Goal: Transaction & Acquisition: Purchase product/service

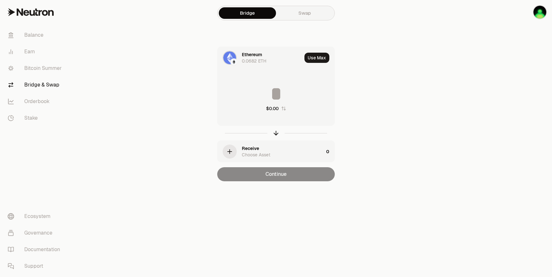
click at [277, 61] on div "Ethereum 0.0682 ETH" at bounding box center [272, 57] width 60 height 13
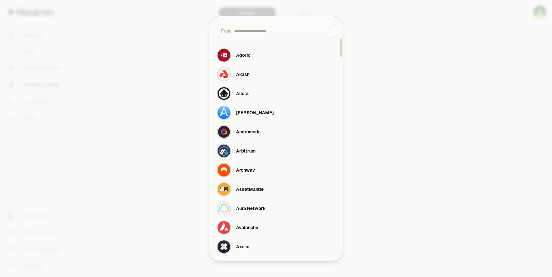
click at [418, 72] on div at bounding box center [276, 138] width 552 height 277
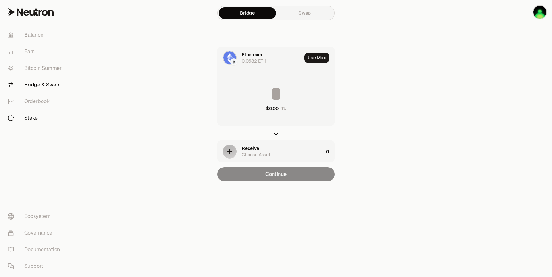
click at [21, 121] on link "Stake" at bounding box center [36, 118] width 66 height 17
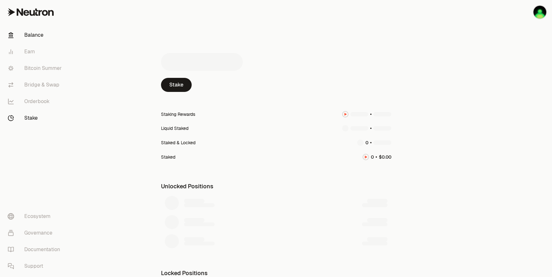
click at [38, 35] on link "Balance" at bounding box center [36, 35] width 66 height 17
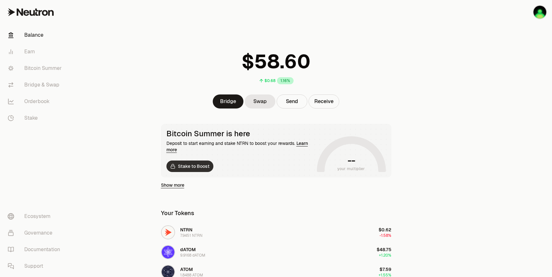
click at [179, 167] on link "Stake to Boost" at bounding box center [189, 166] width 47 height 11
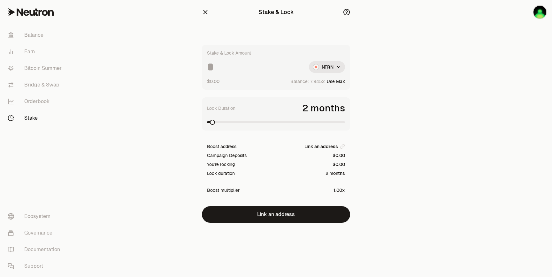
click at [132, 151] on main "Stake & Lock Stake & Lock Amount NTRN $0.00 Balance: Use Max Lock Duration 2 mo…" at bounding box center [312, 124] width 480 height 249
click at [34, 115] on link "Stake" at bounding box center [36, 118] width 66 height 17
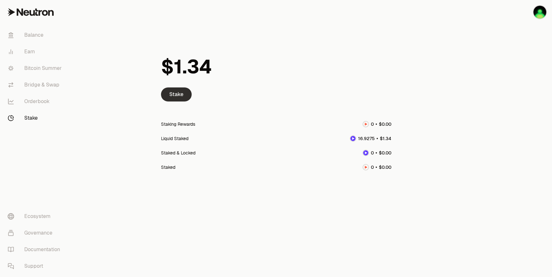
click at [183, 95] on link "Stake" at bounding box center [176, 95] width 31 height 14
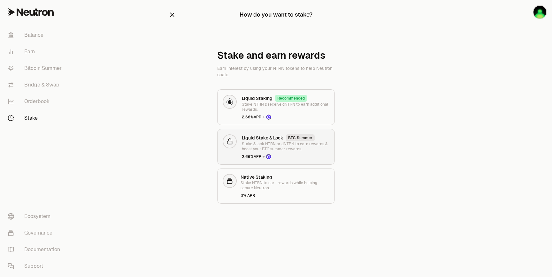
click at [272, 140] on h3 "Liquid Stake & Lock" at bounding box center [263, 138] width 42 height 6
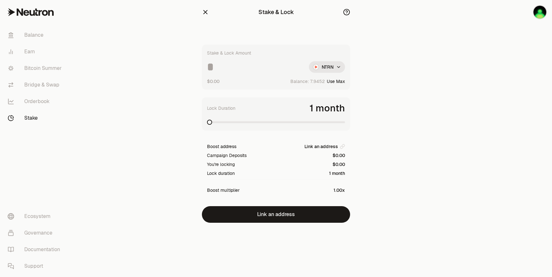
click at [346, 15] on icon "button" at bounding box center [346, 12] width 7 height 7
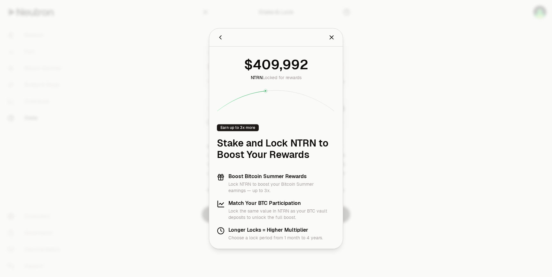
click at [159, 109] on div at bounding box center [276, 138] width 552 height 277
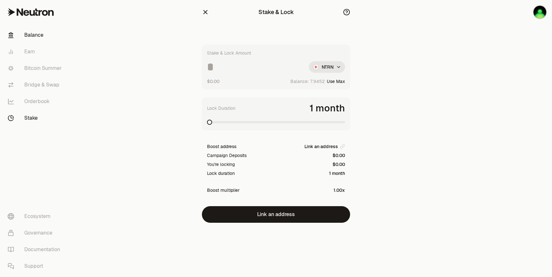
click at [38, 32] on link "Balance" at bounding box center [36, 35] width 66 height 17
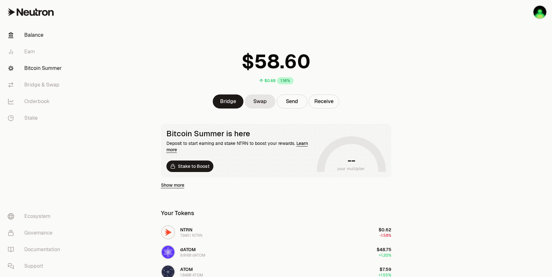
click at [38, 67] on link "Bitcoin Summer" at bounding box center [36, 68] width 66 height 17
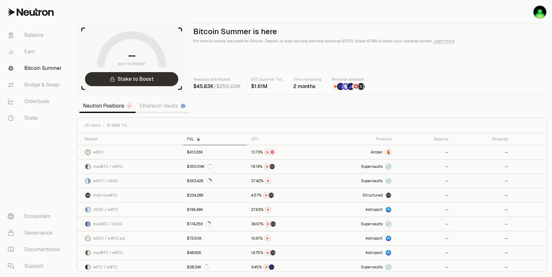
click at [152, 76] on link "Stake to Boost" at bounding box center [131, 79] width 93 height 14
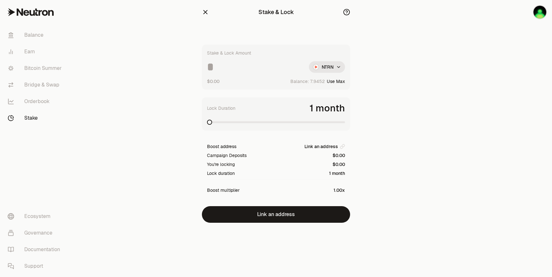
click at [208, 10] on icon "button" at bounding box center [205, 12] width 7 height 7
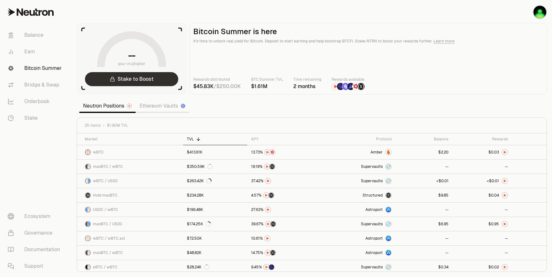
click at [126, 81] on link "Stake to Boost" at bounding box center [131, 79] width 93 height 14
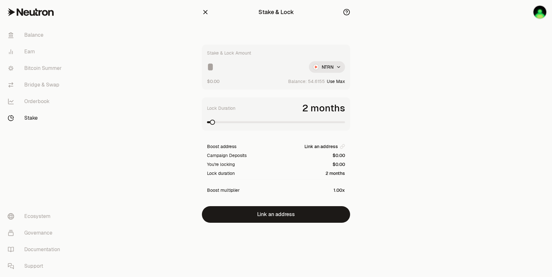
click at [207, 12] on icon "button" at bounding box center [205, 12] width 7 height 7
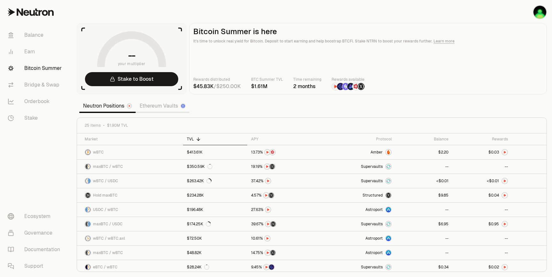
drag, startPoint x: 145, startPoint y: 64, endPoint x: 113, endPoint y: 64, distance: 31.9
click at [113, 64] on icon at bounding box center [131, 49] width 69 height 36
click at [222, 104] on section "-- your multiplier Stake to Boost Bitcoin Summer is here It's time to unlock re…" at bounding box center [312, 138] width 480 height 277
click at [32, 86] on link "Bridge & Swap" at bounding box center [36, 85] width 66 height 17
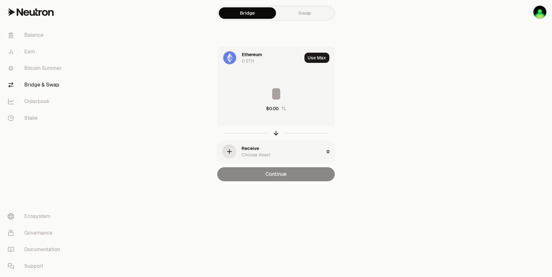
click at [280, 62] on div "Ethereum 0 ETH" at bounding box center [272, 57] width 60 height 13
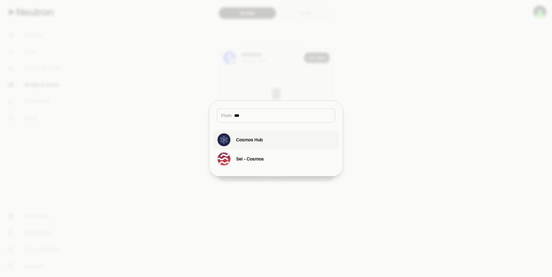
type input "***"
click at [272, 140] on button "Cosmos Hub" at bounding box center [276, 139] width 126 height 19
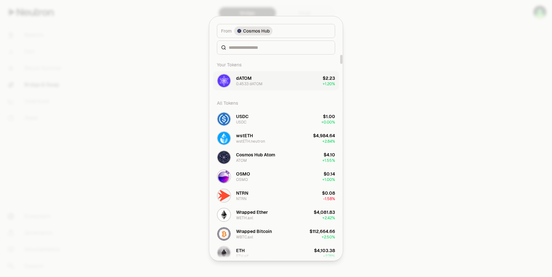
click at [258, 77] on div "dATOM 0.4533 dATOM" at bounding box center [249, 80] width 27 height 11
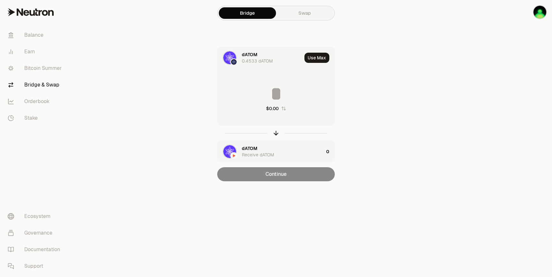
click at [260, 65] on div "dATOM 0.4533 dATOM" at bounding box center [260, 58] width 84 height 22
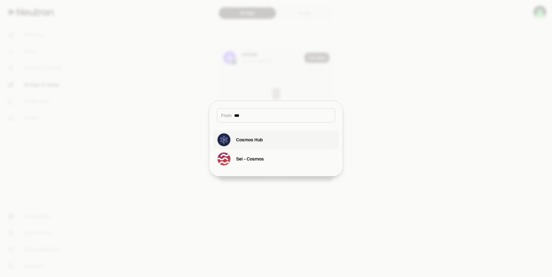
type input "***"
click at [249, 134] on div "Cosmos Hub" at bounding box center [240, 140] width 46 height 14
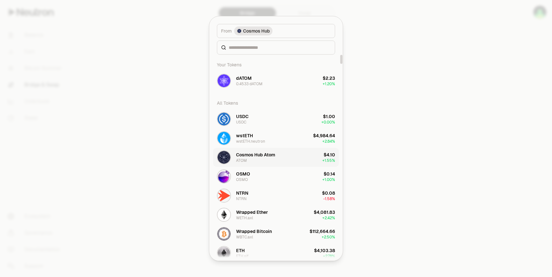
click at [258, 159] on div "Cosmos Hub Atom ATOM" at bounding box center [255, 157] width 39 height 11
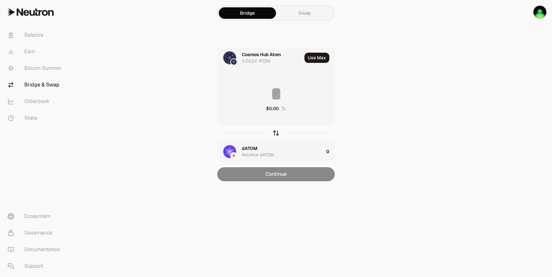
click at [277, 133] on icon "button" at bounding box center [275, 133] width 7 height 7
click at [277, 55] on div "dATOM 1.4378 dATOM" at bounding box center [272, 57] width 60 height 13
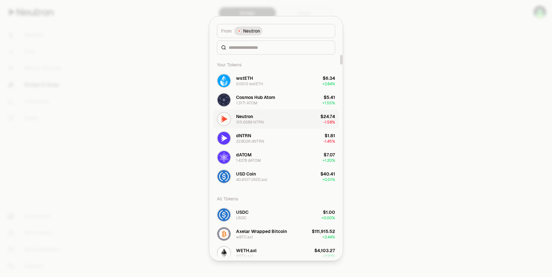
click at [253, 121] on div "315.6089 NTRN" at bounding box center [250, 122] width 28 height 5
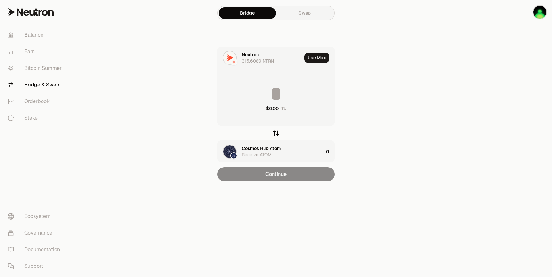
click at [277, 134] on icon "button" at bounding box center [275, 133] width 7 height 7
click at [273, 151] on div "Neutron Receive NTRN" at bounding box center [283, 151] width 82 height 13
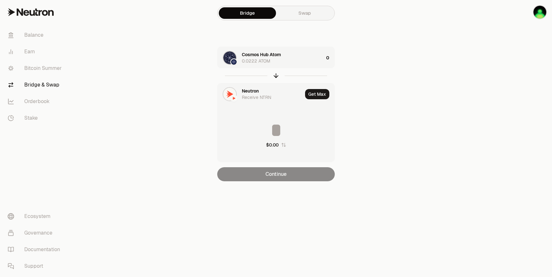
click at [277, 130] on input at bounding box center [276, 130] width 117 height 19
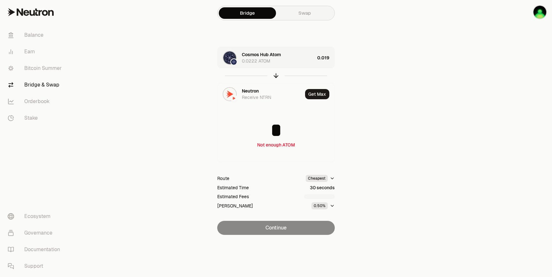
type input "*"
click at [282, 58] on div "Cosmos Hub Atom 0.0222 ATOM" at bounding box center [278, 57] width 73 height 13
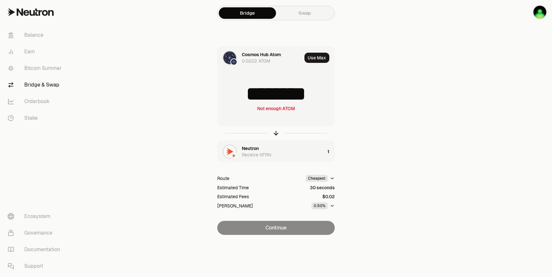
click at [281, 96] on input "********" at bounding box center [276, 93] width 117 height 19
drag, startPoint x: 323, startPoint y: 95, endPoint x: 198, endPoint y: 95, distance: 125.5
click at [198, 95] on div "Cosmos Hub Atom 0.0222 ATOM Use Max ******** Not enough ATOM Neutron Receive NT…" at bounding box center [276, 141] width 215 height 188
type input "*"
click at [286, 150] on div "Neutron Receive NTRN" at bounding box center [274, 151] width 65 height 13
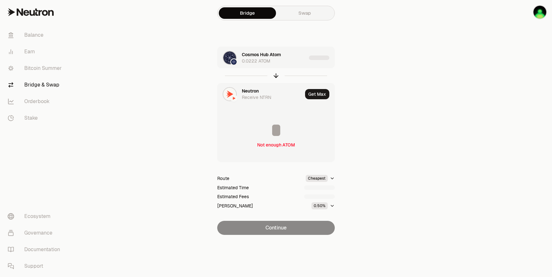
type input "*********"
click at [286, 61] on div "Cosmos Hub Atom 0.0222 ATOM" at bounding box center [283, 57] width 83 height 13
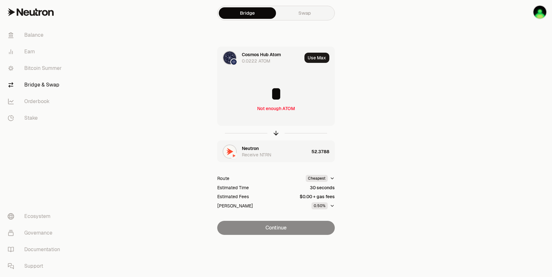
drag, startPoint x: 287, startPoint y: 87, endPoint x: 245, endPoint y: 87, distance: 42.5
click at [245, 87] on input "*" at bounding box center [276, 93] width 117 height 19
type input "****"
click at [368, 142] on div "Cosmos Hub Atom 0.0222 ATOM Use Max **** $0.04 Neutron Receive NTRN Route Cheap…" at bounding box center [276, 141] width 215 height 188
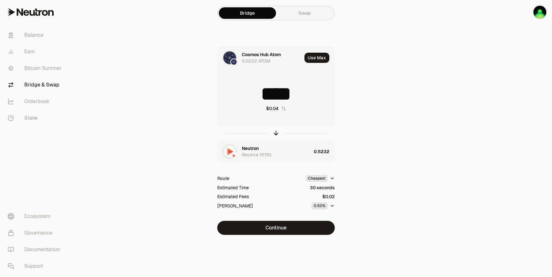
click at [469, 15] on main "Bridge Swap Cosmos Hub Atom 0.0222 ATOM Use Max **** $0.04 Neutron Receive NTRN…" at bounding box center [312, 130] width 480 height 261
